Goal: Information Seeking & Learning: Learn about a topic

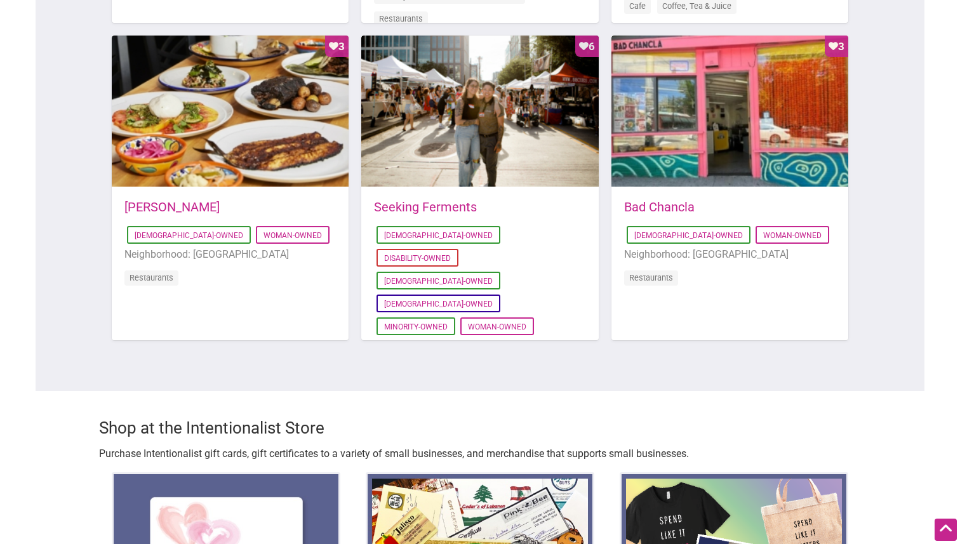
scroll to position [1028, 0]
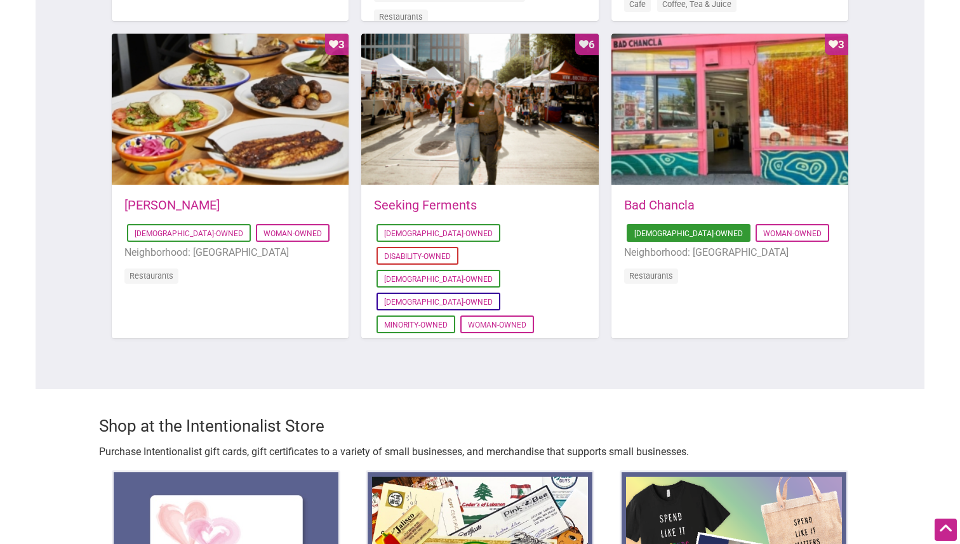
click at [639, 229] on link "[DEMOGRAPHIC_DATA]-Owned" at bounding box center [688, 233] width 109 height 9
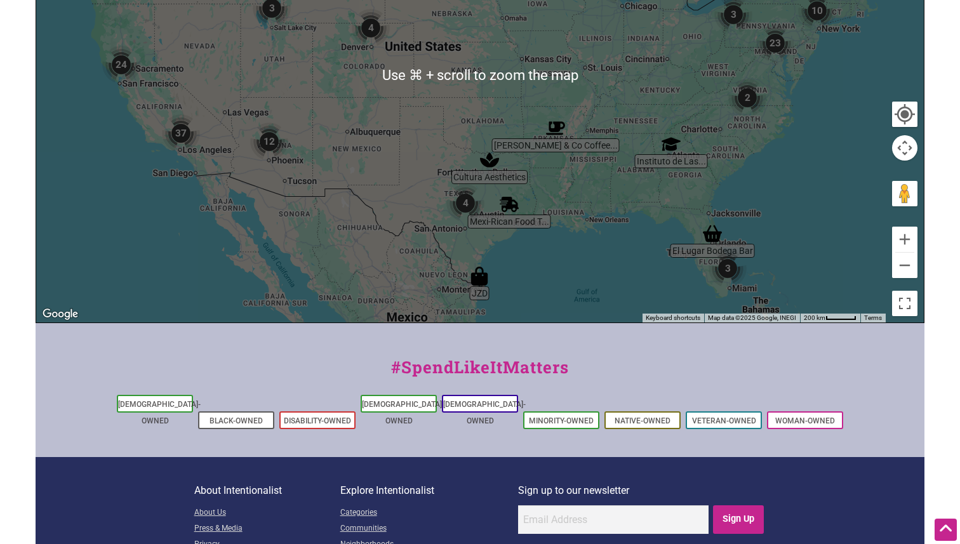
scroll to position [419, 0]
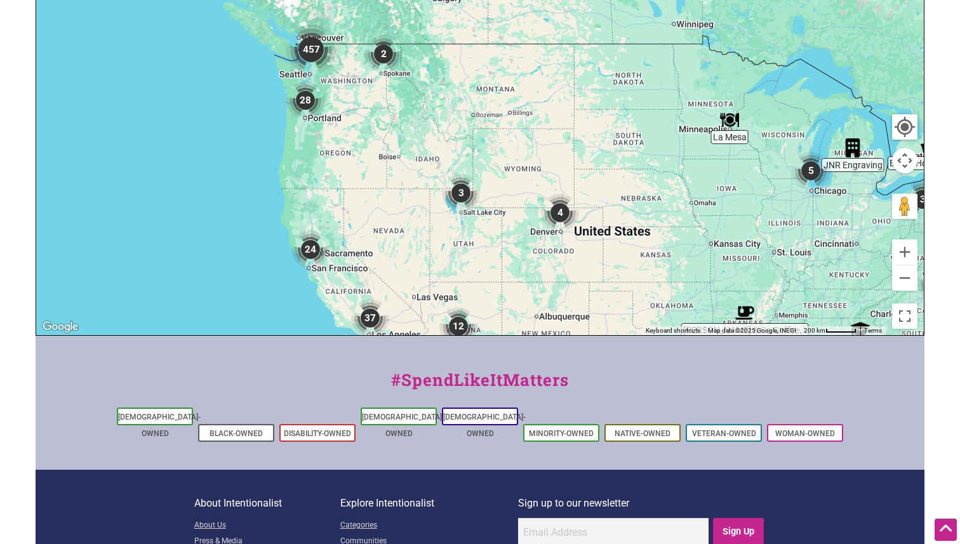
drag, startPoint x: 241, startPoint y: 197, endPoint x: 432, endPoint y: 374, distance: 261.0
click at [432, 374] on div "Intentionalist Spend like it matters 0 Add a Business Map Blog Store Offers Int…" at bounding box center [480, 117] width 889 height 1073
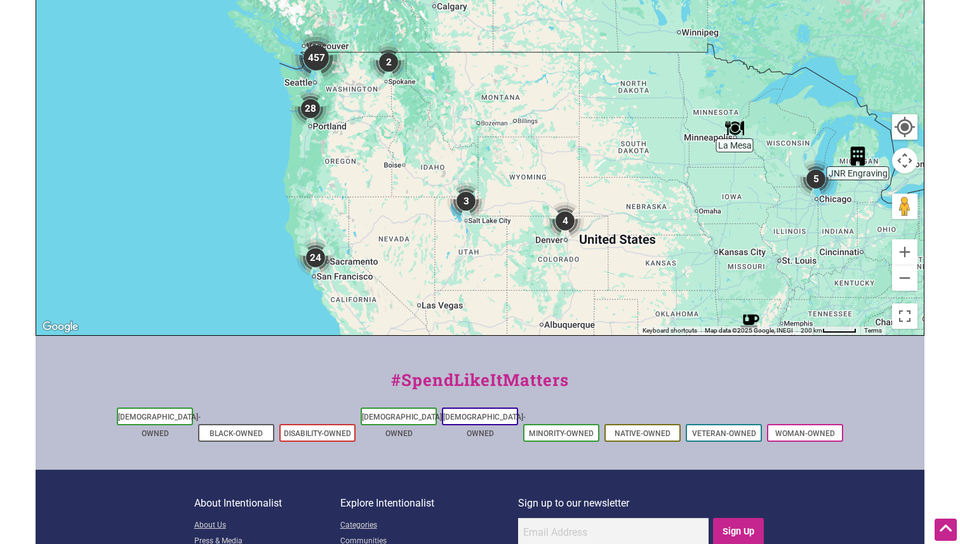
click at [317, 51] on img "457" at bounding box center [316, 57] width 51 height 51
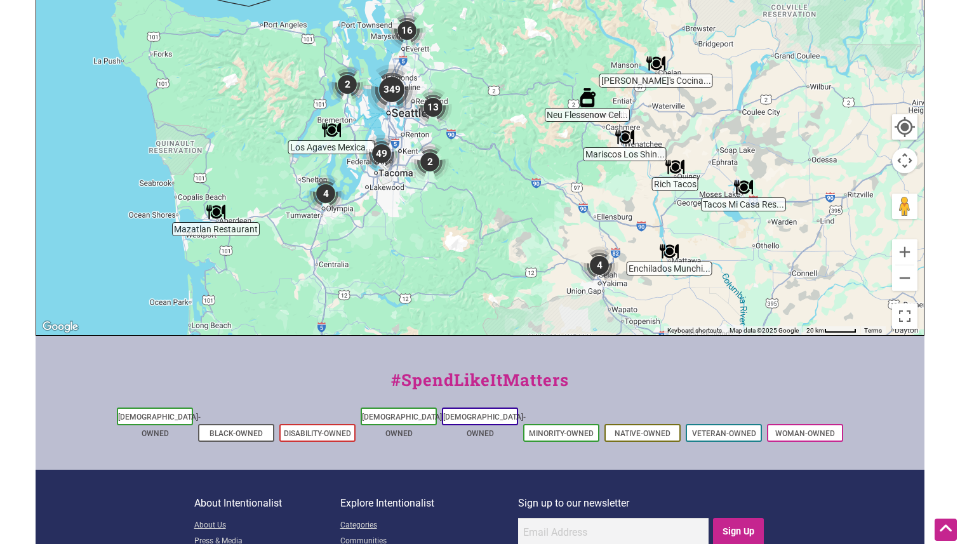
click at [394, 91] on img "349" at bounding box center [391, 89] width 51 height 51
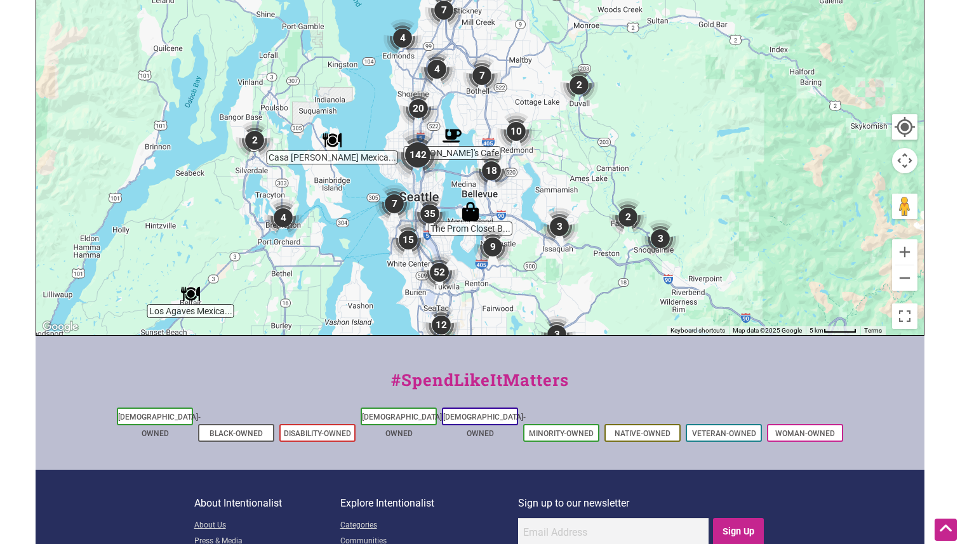
drag, startPoint x: 517, startPoint y: 77, endPoint x: 435, endPoint y: 172, distance: 125.2
click at [435, 172] on img "142" at bounding box center [417, 154] width 51 height 51
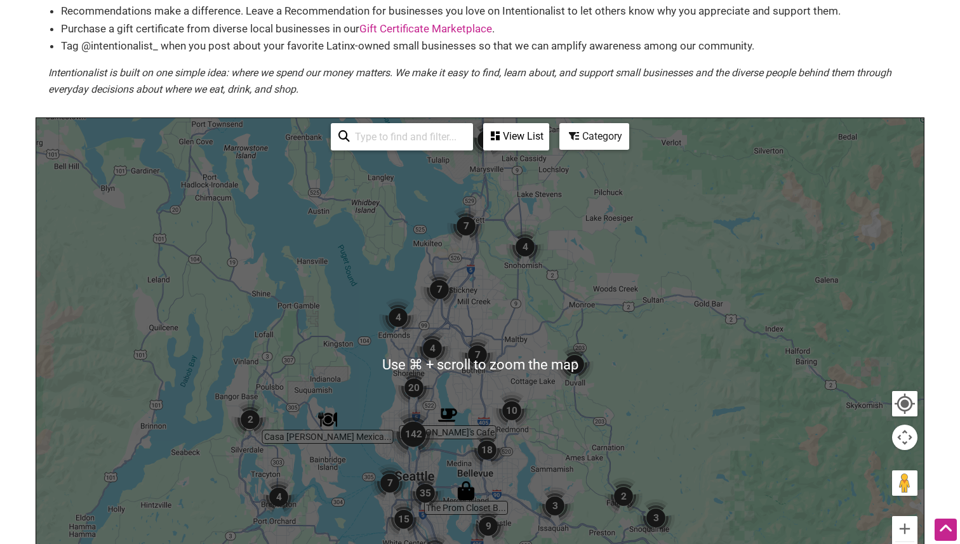
scroll to position [118, 0]
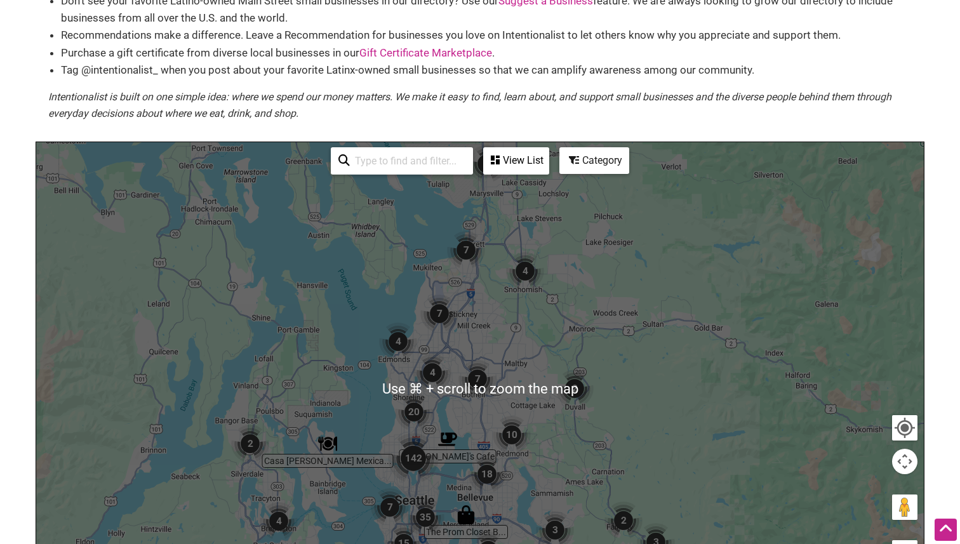
click at [505, 168] on div "View List" at bounding box center [515, 161] width 63 height 24
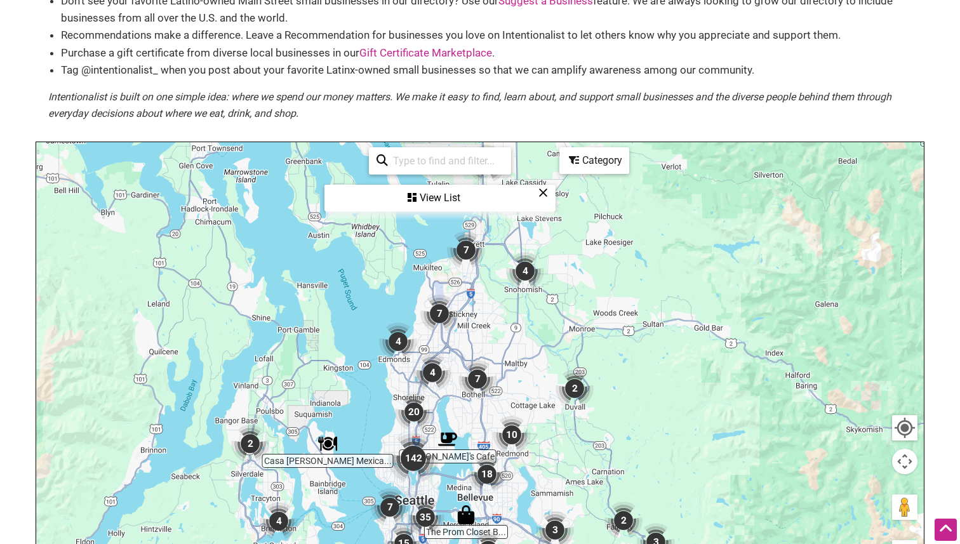
click at [442, 200] on div "View List" at bounding box center [440, 198] width 229 height 24
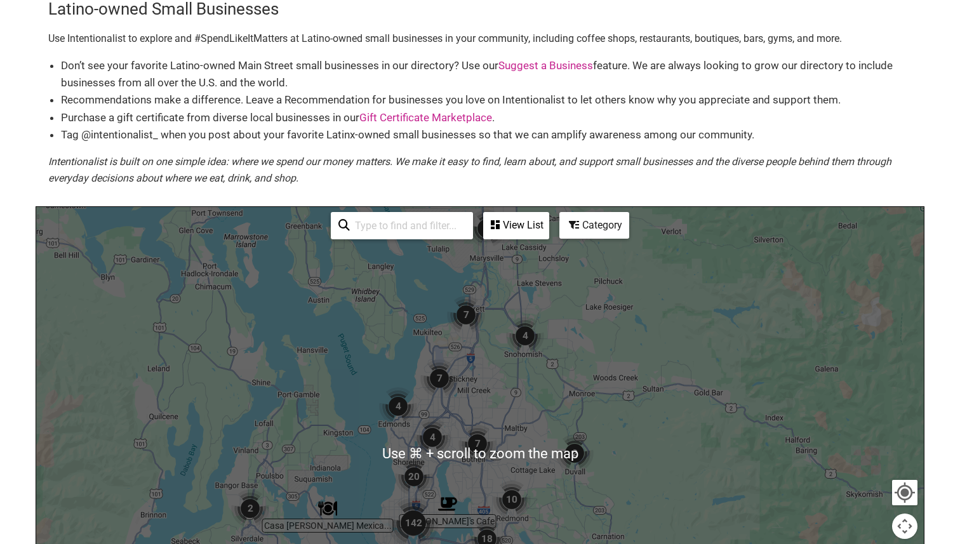
scroll to position [0, 0]
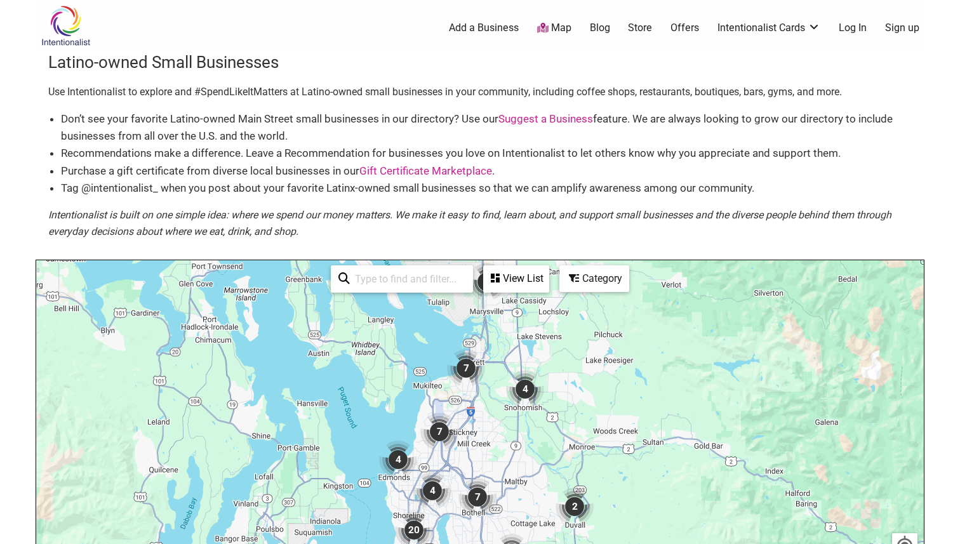
click at [64, 40] on img at bounding box center [66, 25] width 60 height 41
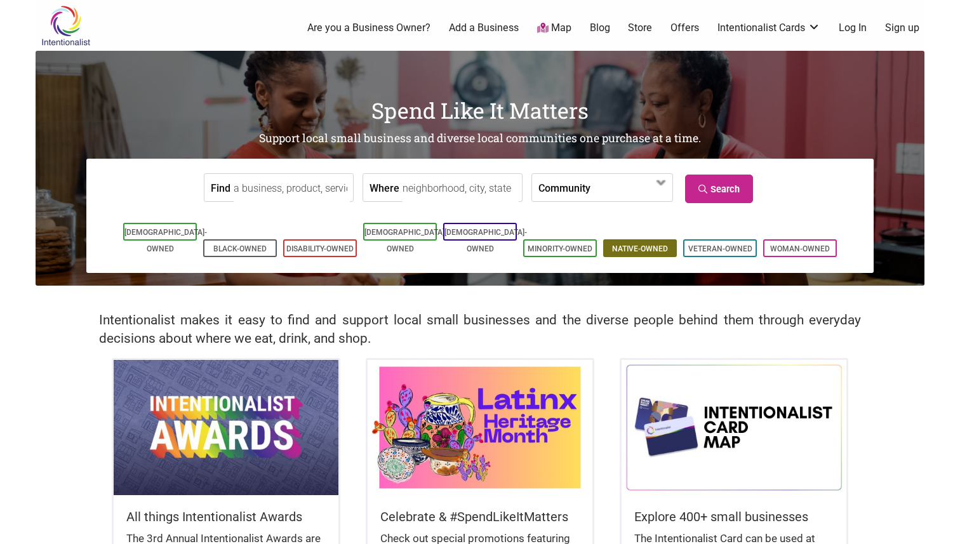
click at [646, 239] on li "Native-Owned" at bounding box center [640, 248] width 74 height 18
click at [643, 244] on link "Native-Owned" at bounding box center [640, 248] width 56 height 9
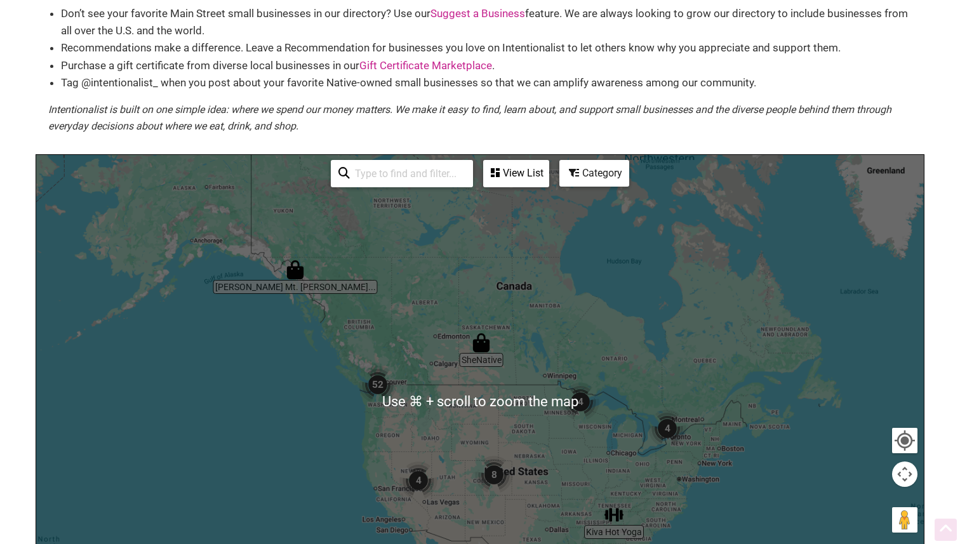
scroll to position [131, 0]
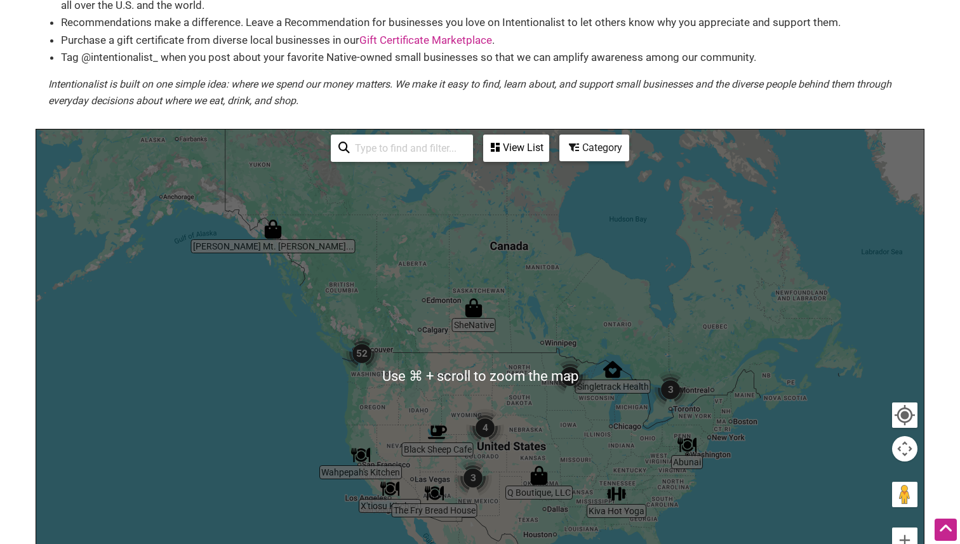
click at [514, 159] on div "View List" at bounding box center [515, 148] width 63 height 24
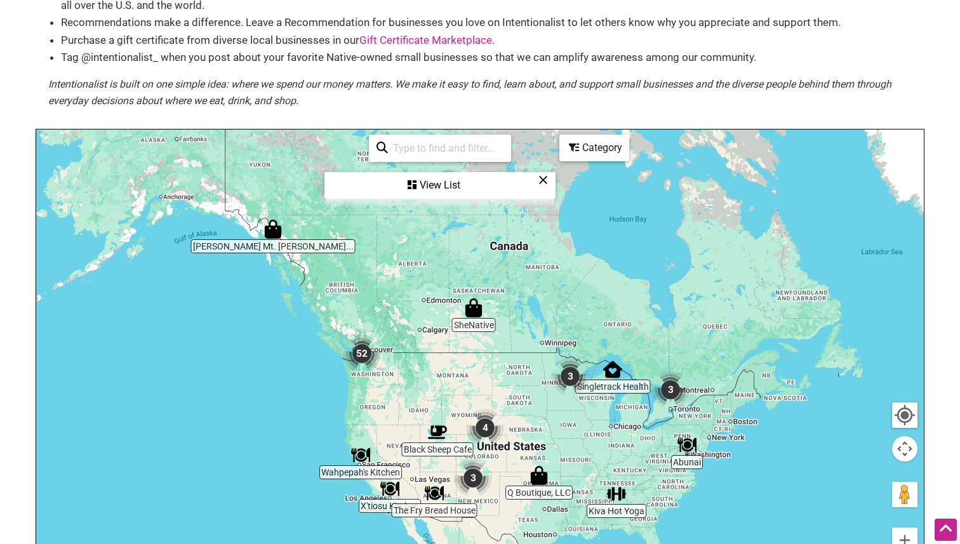
click at [471, 185] on div "View List" at bounding box center [440, 185] width 229 height 24
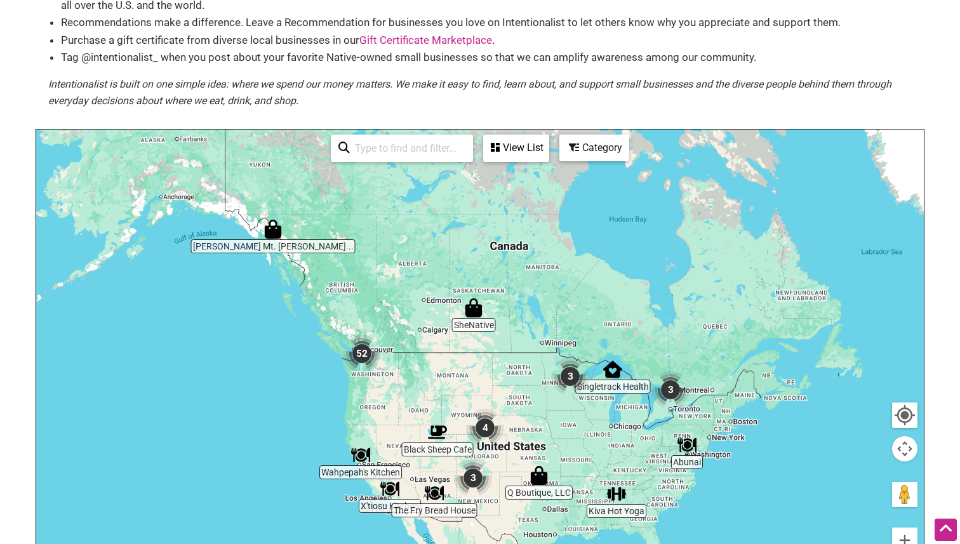
click at [368, 348] on img "52" at bounding box center [362, 354] width 38 height 38
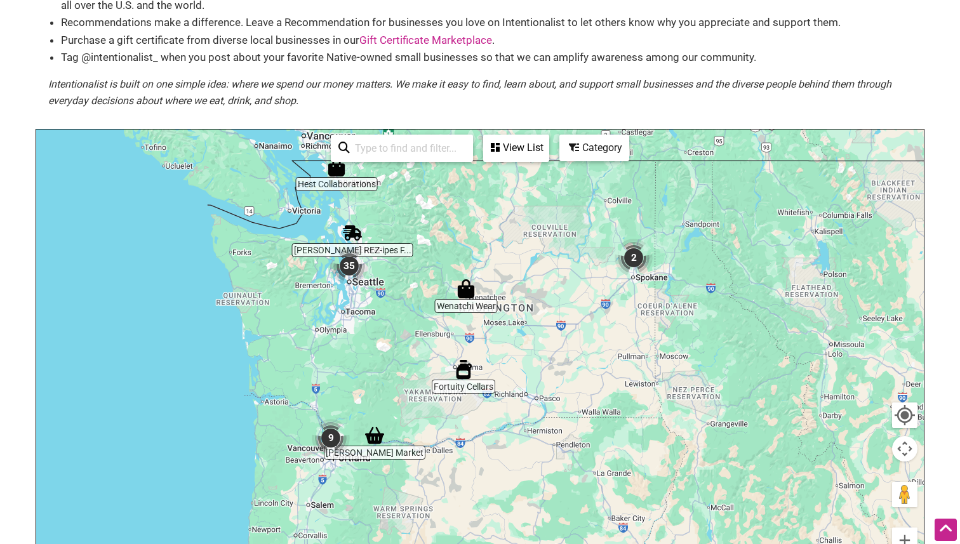
click at [353, 282] on img "35" at bounding box center [349, 266] width 38 height 38
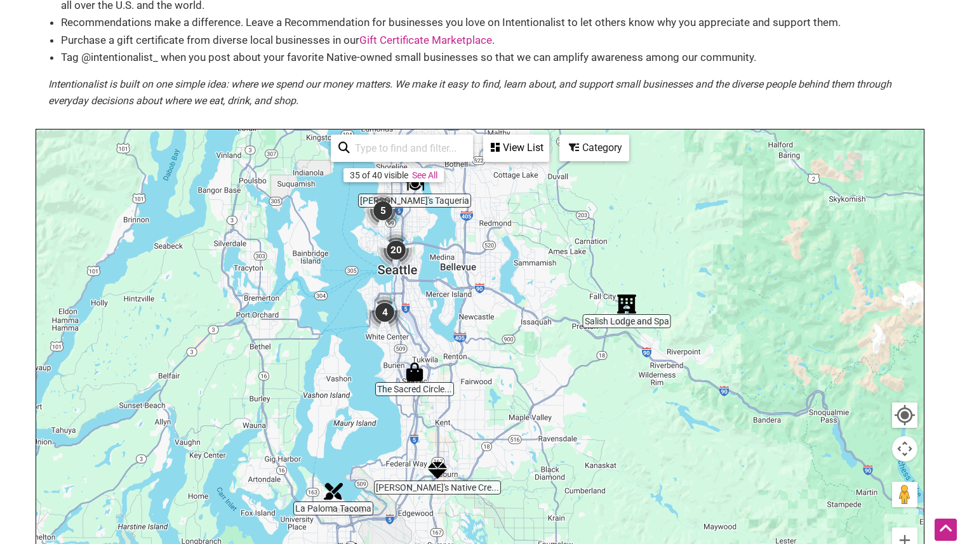
click at [394, 260] on img "20" at bounding box center [396, 250] width 38 height 38
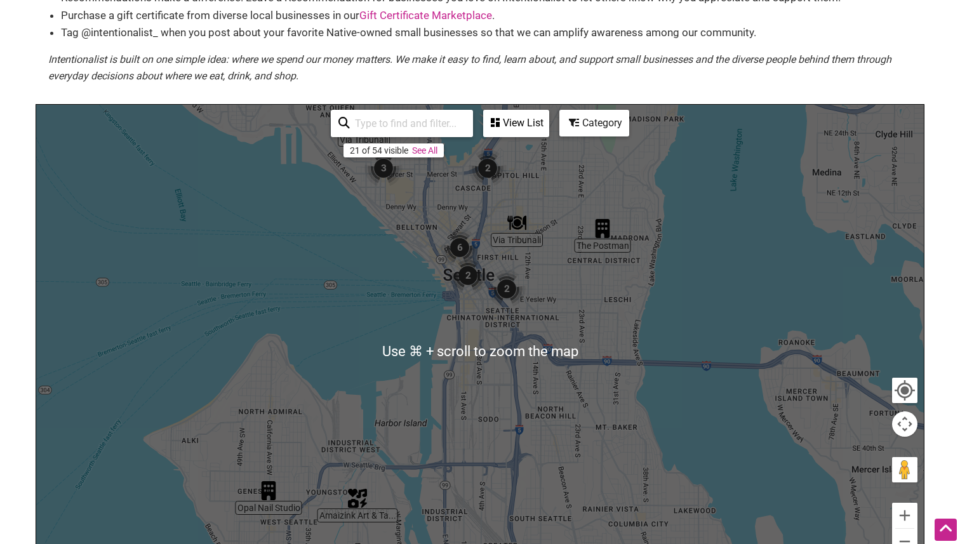
scroll to position [149, 0]
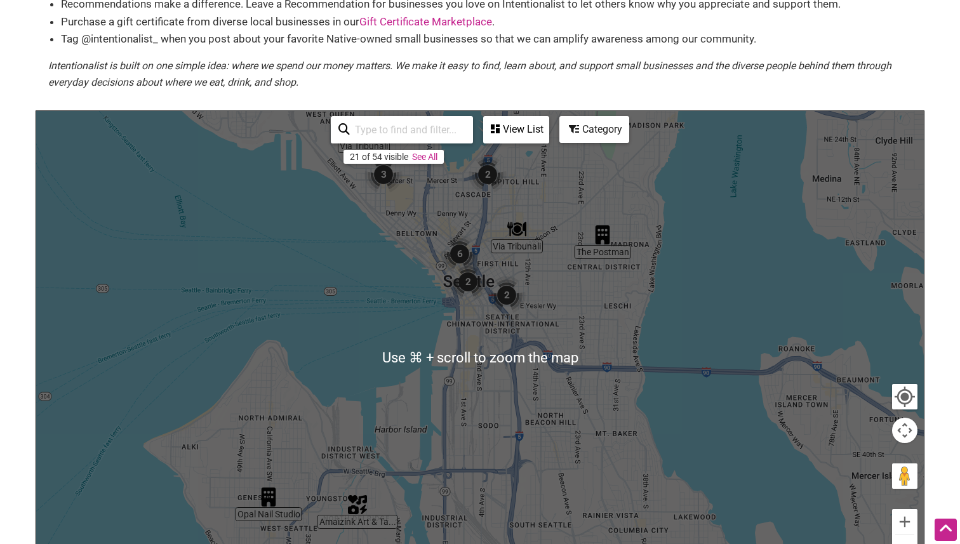
click at [500, 122] on div "View List" at bounding box center [515, 129] width 63 height 24
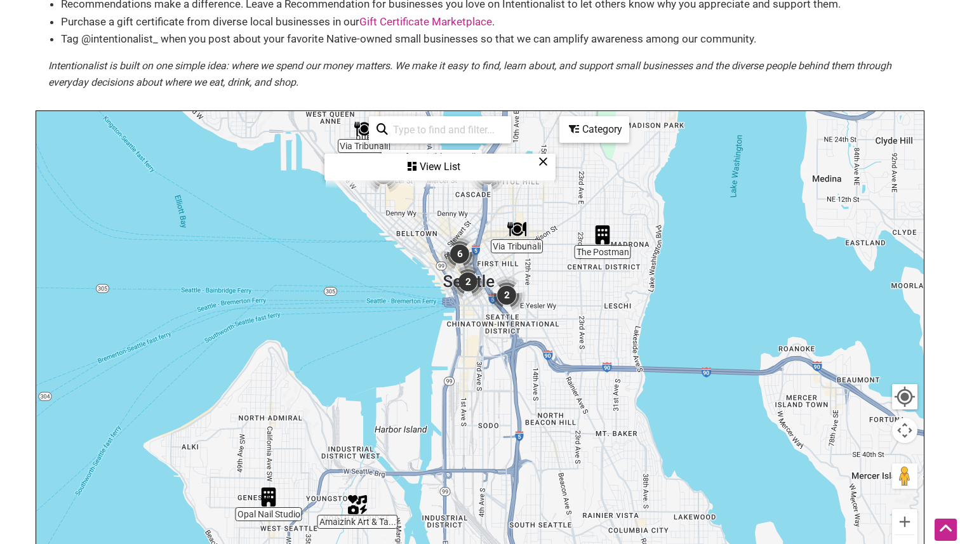
click at [437, 164] on div "View List" at bounding box center [440, 167] width 229 height 24
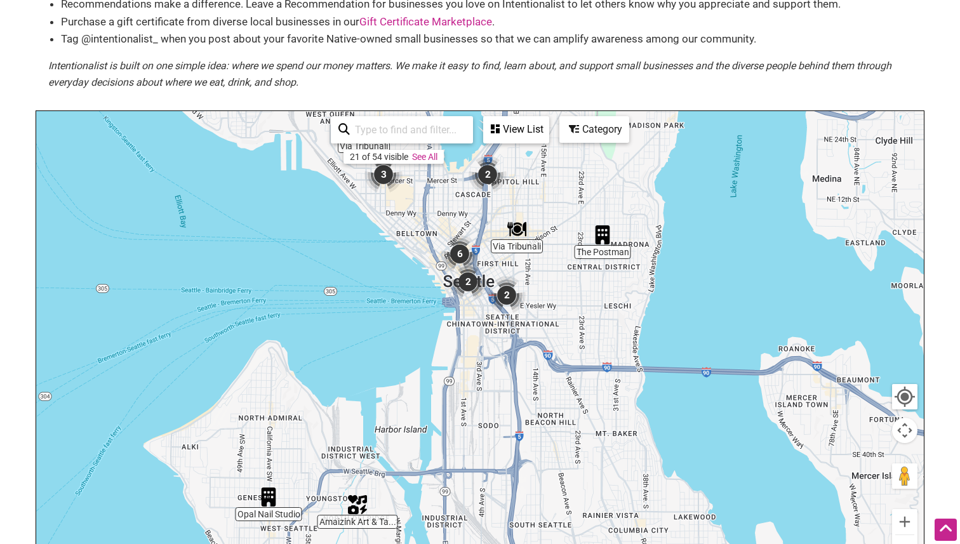
click at [460, 249] on img "6" at bounding box center [460, 254] width 38 height 38
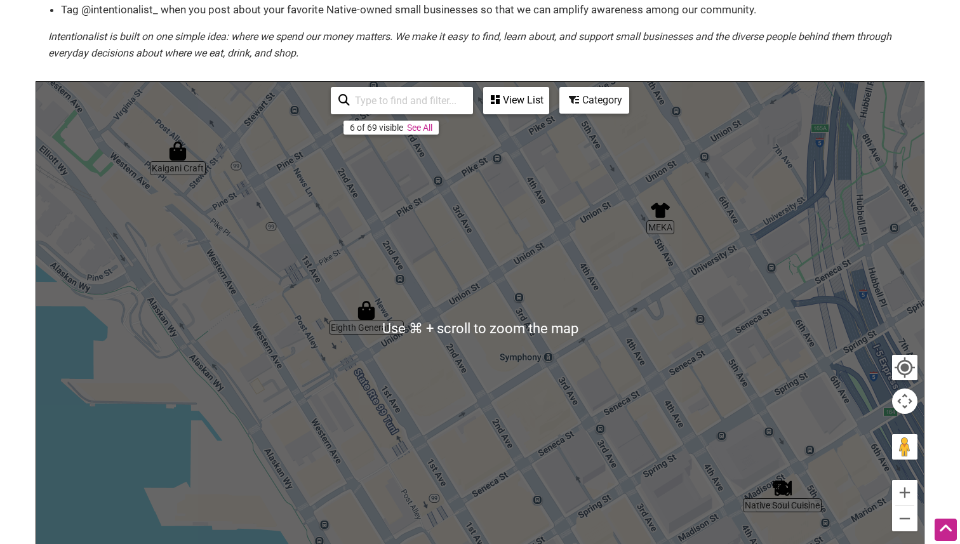
scroll to position [181, 0]
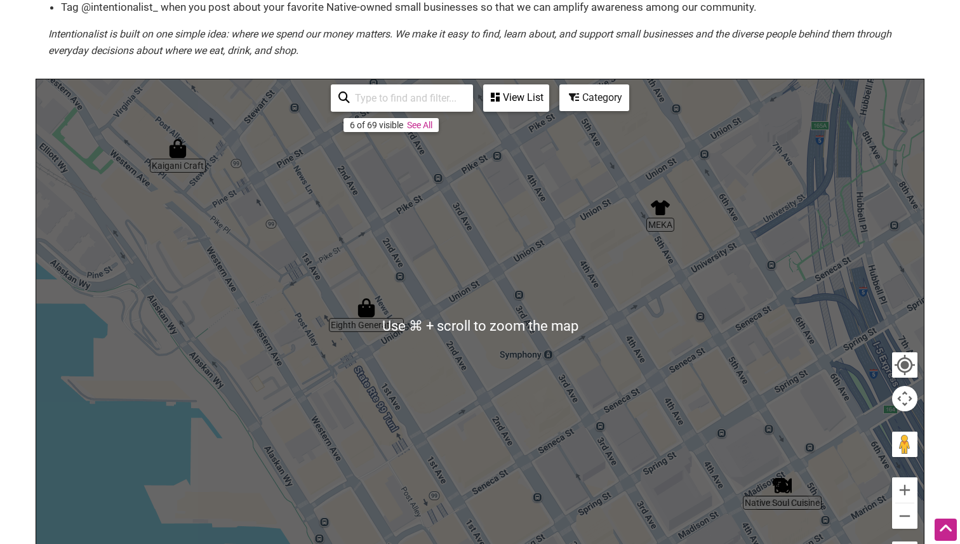
click at [501, 387] on div "To navigate, press the arrow keys." at bounding box center [479, 326] width 887 height 494
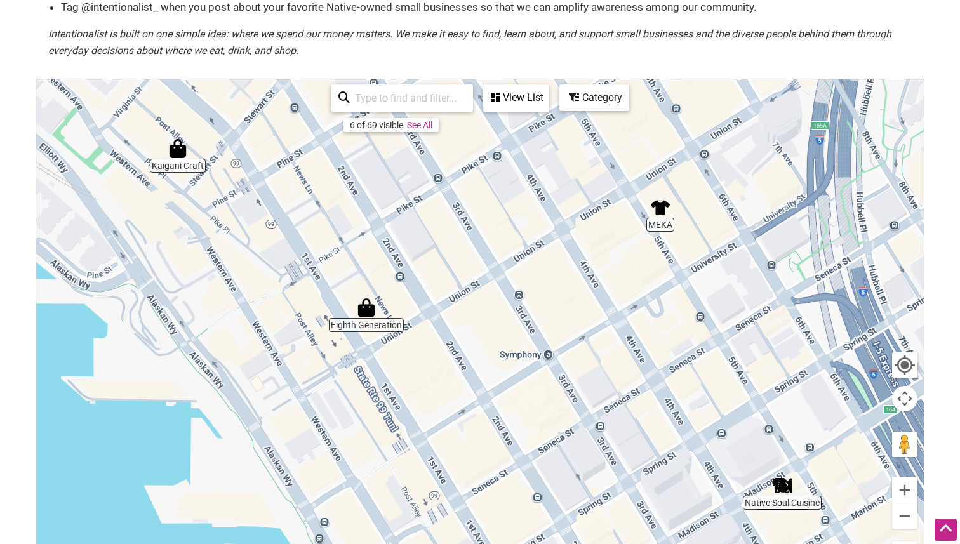
click at [782, 489] on img "Native Soul Cuisine" at bounding box center [782, 485] width 19 height 19
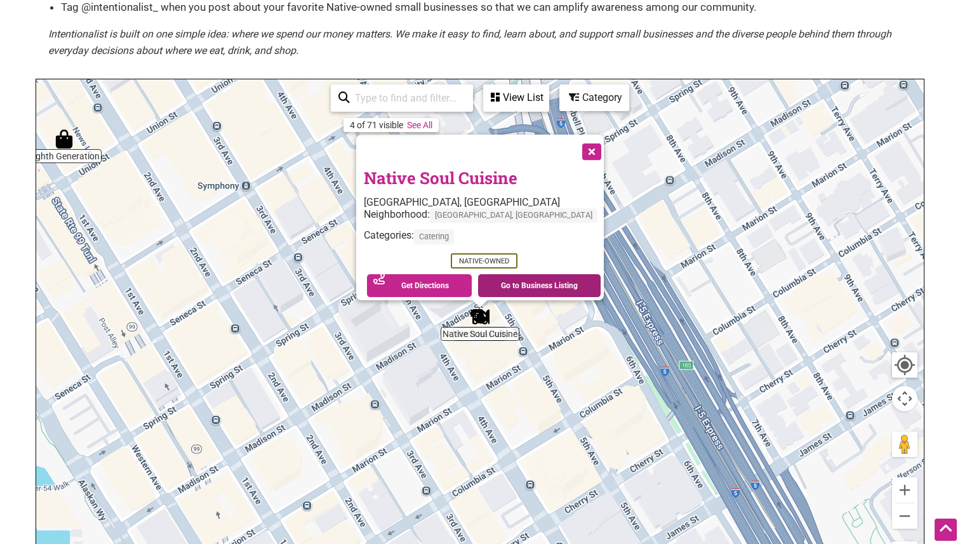
click at [507, 277] on link "Go to Business Listing" at bounding box center [539, 285] width 123 height 23
